Goal: Navigation & Orientation: Find specific page/section

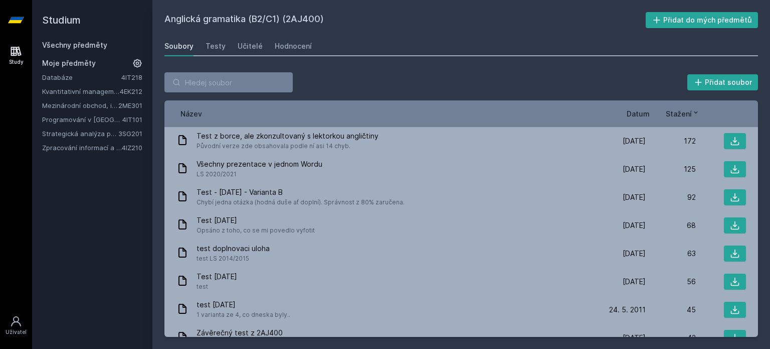
click at [93, 93] on link "Kvantitativní management" at bounding box center [81, 91] width 78 height 10
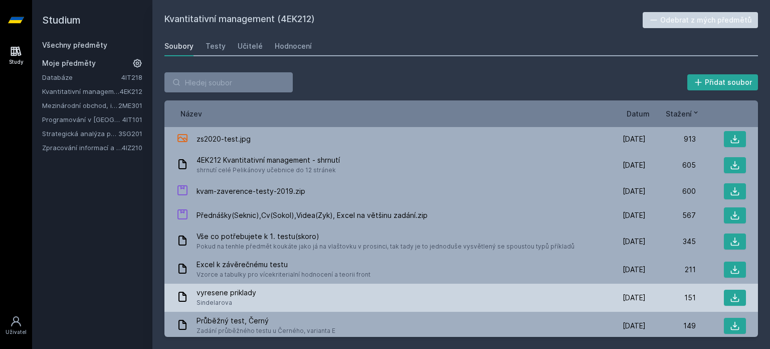
scroll to position [42, 0]
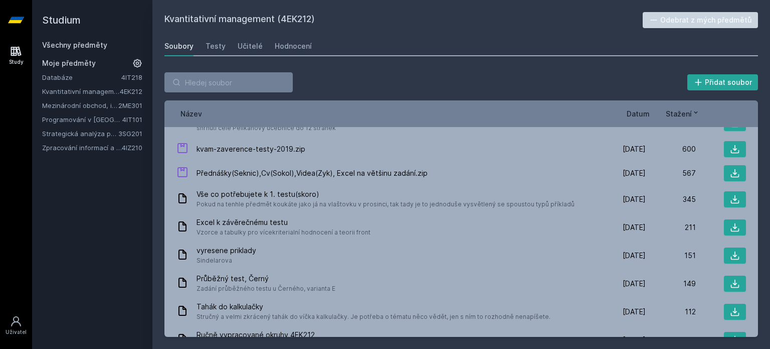
click at [76, 149] on link "Zpracování informací a znalostí" at bounding box center [82, 147] width 80 height 10
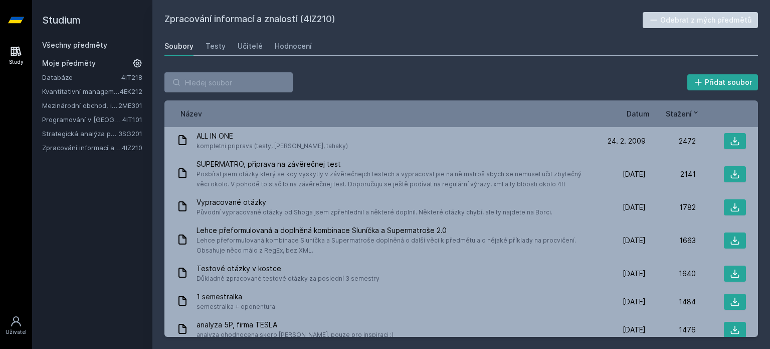
click at [108, 131] on link "Strategická analýza pro informatiky a statistiky" at bounding box center [80, 133] width 76 height 10
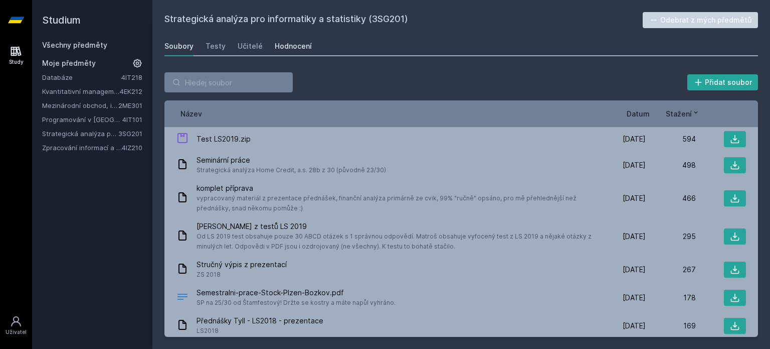
click at [295, 52] on link "Hodnocení" at bounding box center [293, 46] width 37 height 20
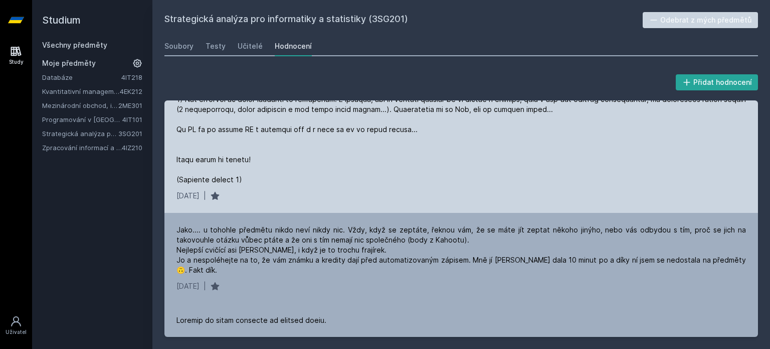
scroll to position [810, 0]
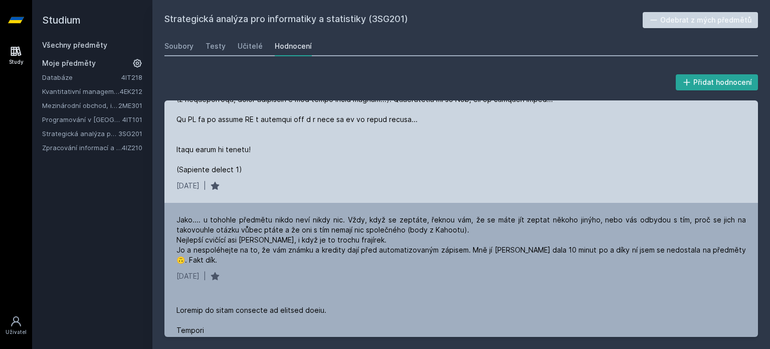
click at [396, 273] on div "[DATE] |" at bounding box center [462, 276] width 570 height 10
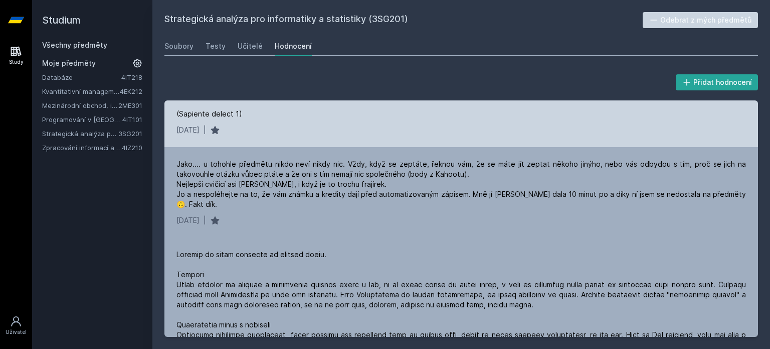
scroll to position [867, 0]
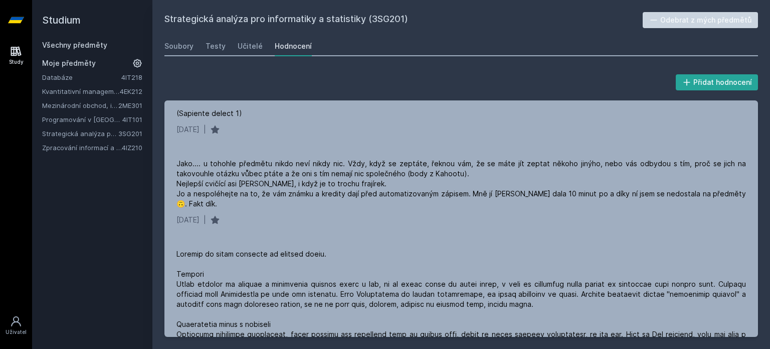
click at [72, 148] on link "Zpracování informací a znalostí" at bounding box center [82, 147] width 80 height 10
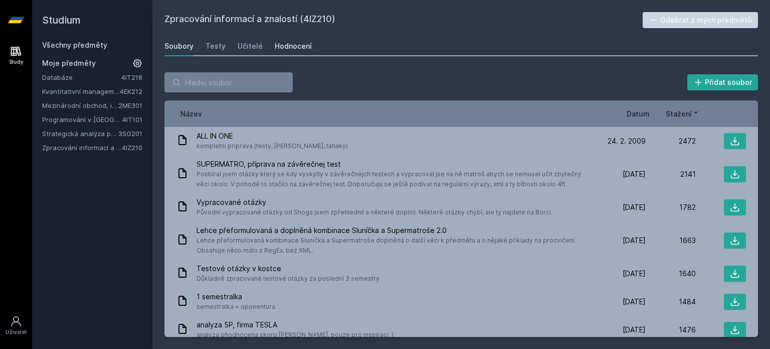
click at [290, 46] on div "Hodnocení" at bounding box center [293, 46] width 37 height 10
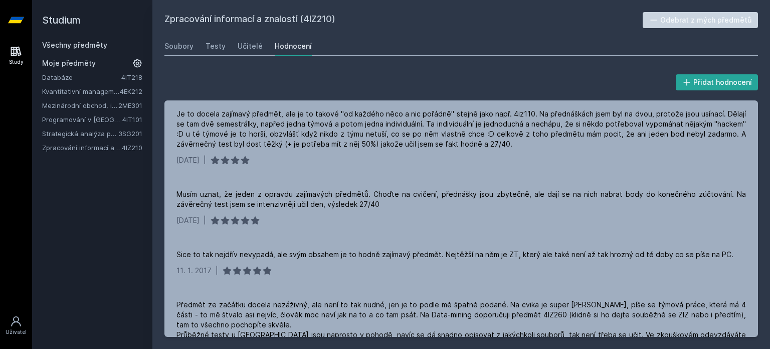
scroll to position [846, 0]
